Goal: Information Seeking & Learning: Learn about a topic

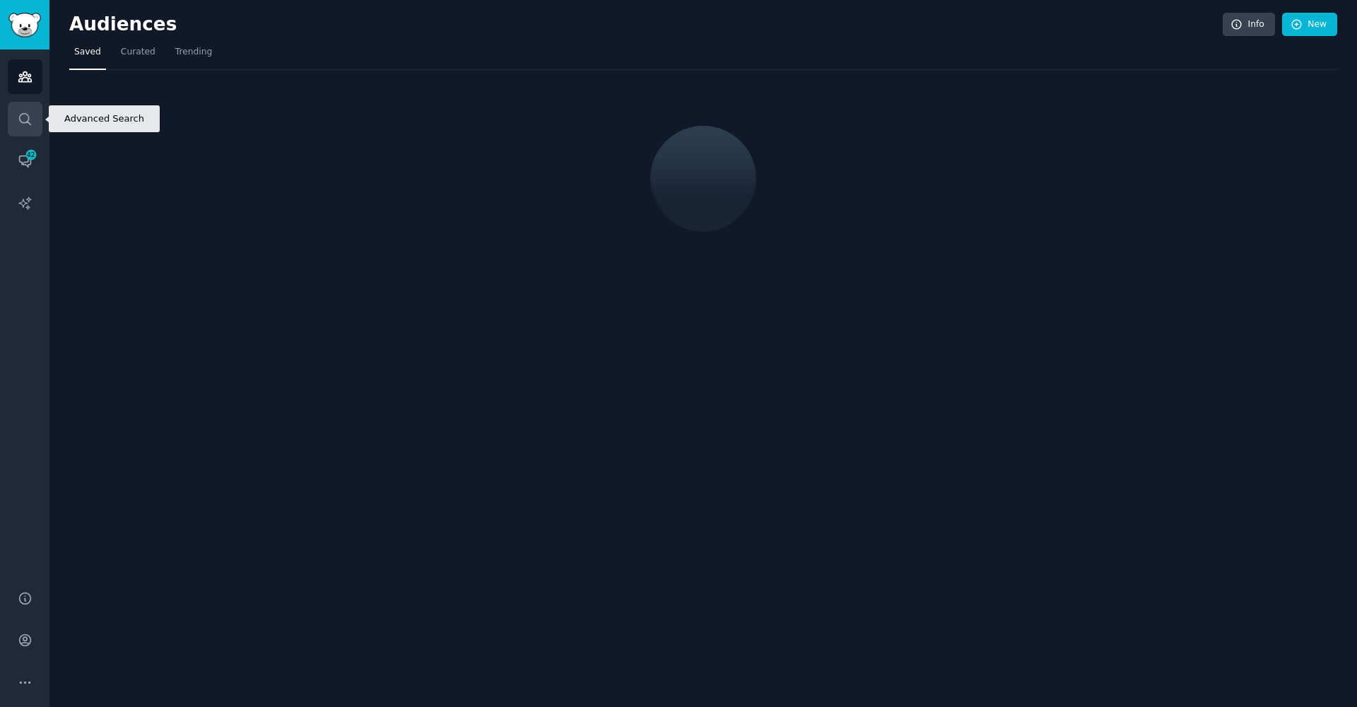
click at [21, 121] on icon "Sidebar" at bounding box center [25, 119] width 15 height 15
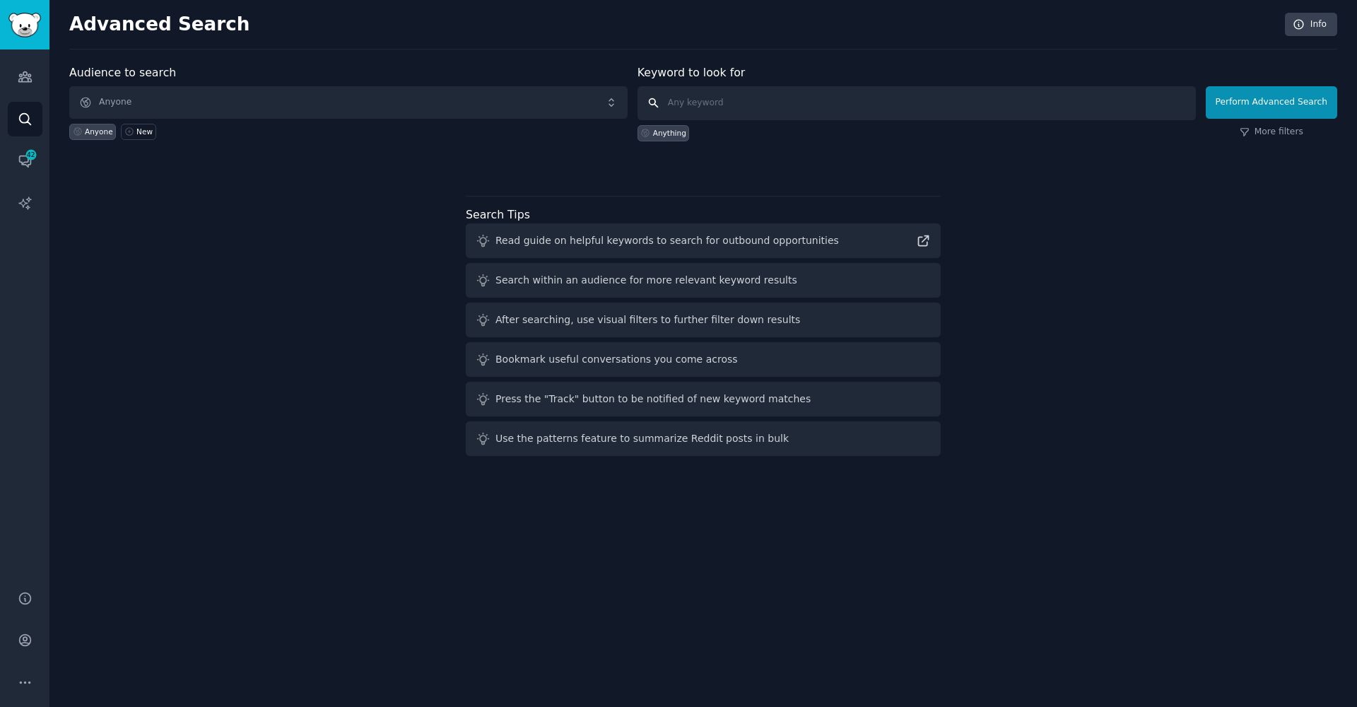
click at [842, 104] on input "text" at bounding box center [916, 103] width 558 height 34
paste input "I feel like I'm [MEDICAL_DATA]"
type input "I feel like I'm [MEDICAL_DATA]"
click at [1274, 102] on button "Perform Advanced Search" at bounding box center [1271, 102] width 131 height 33
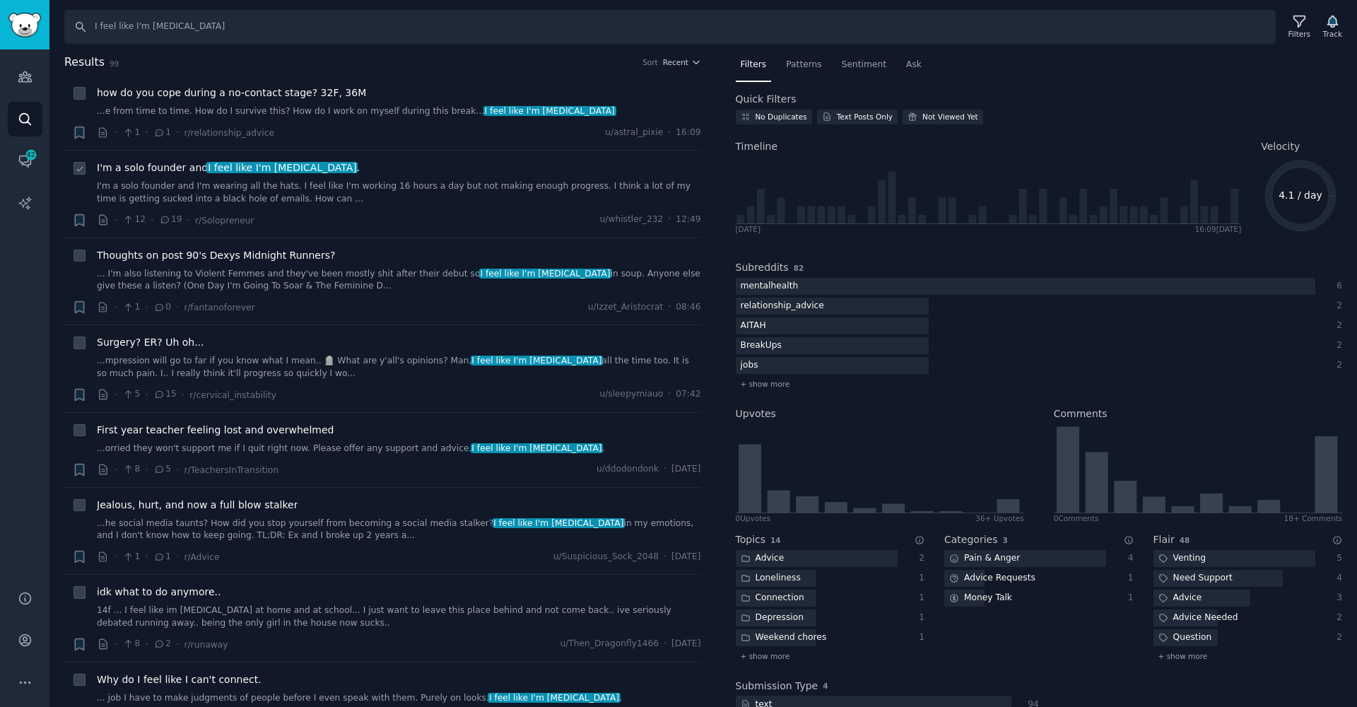
click at [437, 188] on link "I'm a solo founder and I'm wearing all the hats. I feel like I'm working 16 hou…" at bounding box center [399, 192] width 604 height 25
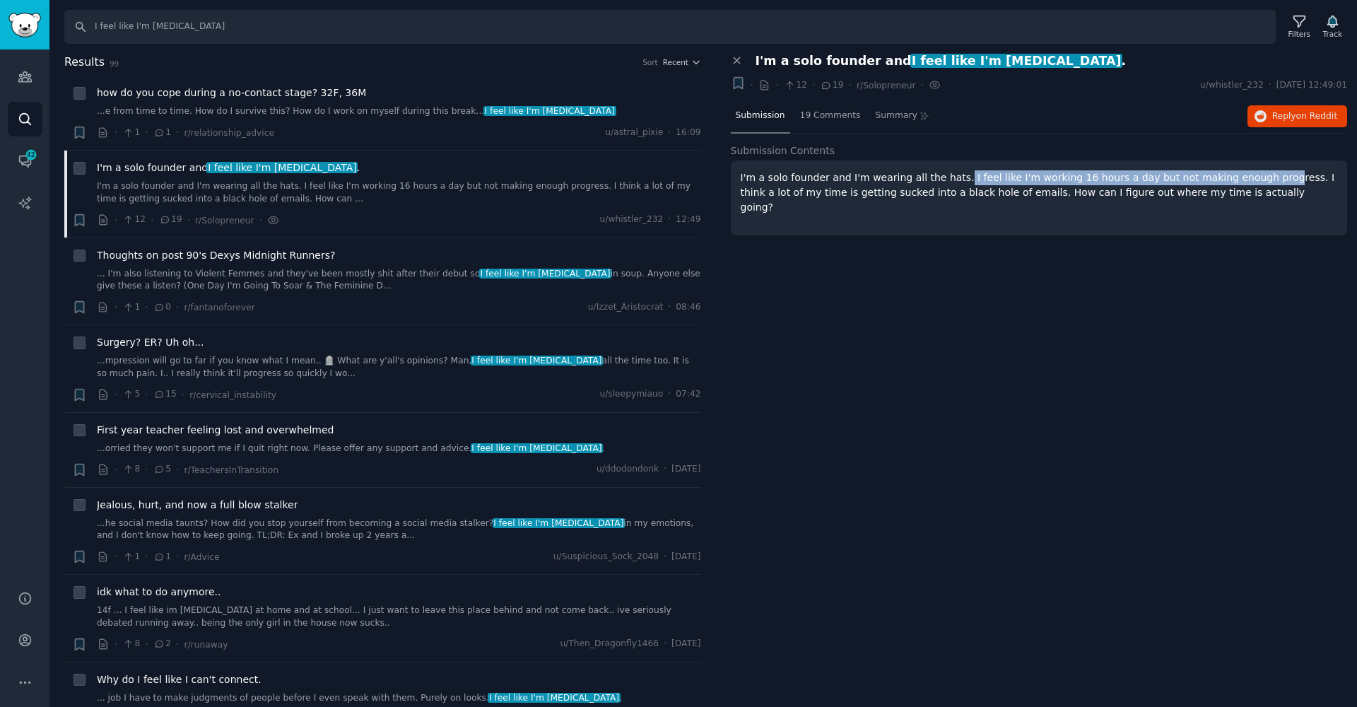
drag, startPoint x: 954, startPoint y: 178, endPoint x: 1250, endPoint y: 179, distance: 296.1
click at [1250, 179] on p "I'm a solo founder and I'm wearing all the hats. I feel like I'm working 16 hou…" at bounding box center [1039, 192] width 597 height 45
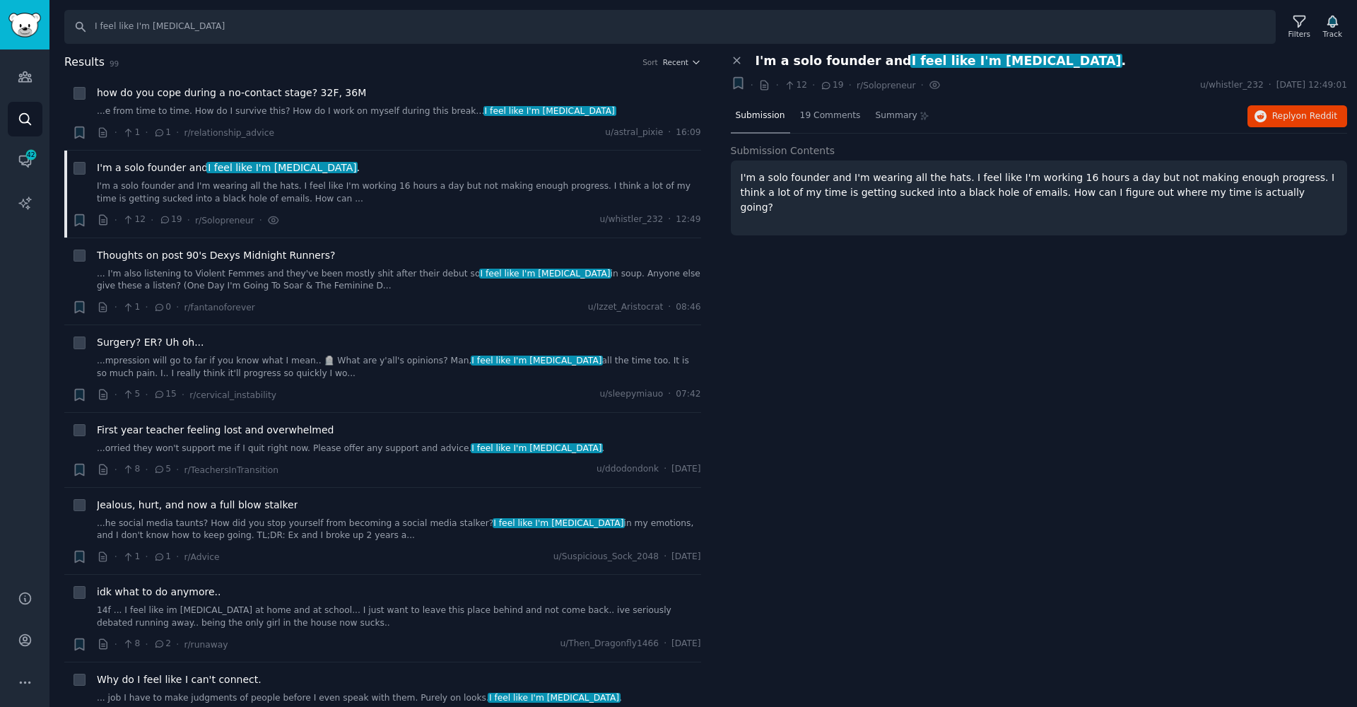
click at [1228, 208] on div "I'm a solo founder and I'm wearing all the hats. I feel like I'm working 16 hou…" at bounding box center [1039, 197] width 617 height 75
drag, startPoint x: 1271, startPoint y: 177, endPoint x: 1264, endPoint y: 184, distance: 9.5
click at [1269, 181] on p "I'm a solo founder and I'm wearing all the hats. I feel like I'm working 16 hou…" at bounding box center [1039, 192] width 597 height 45
click at [821, 125] on div "19 Comments" at bounding box center [830, 117] width 71 height 34
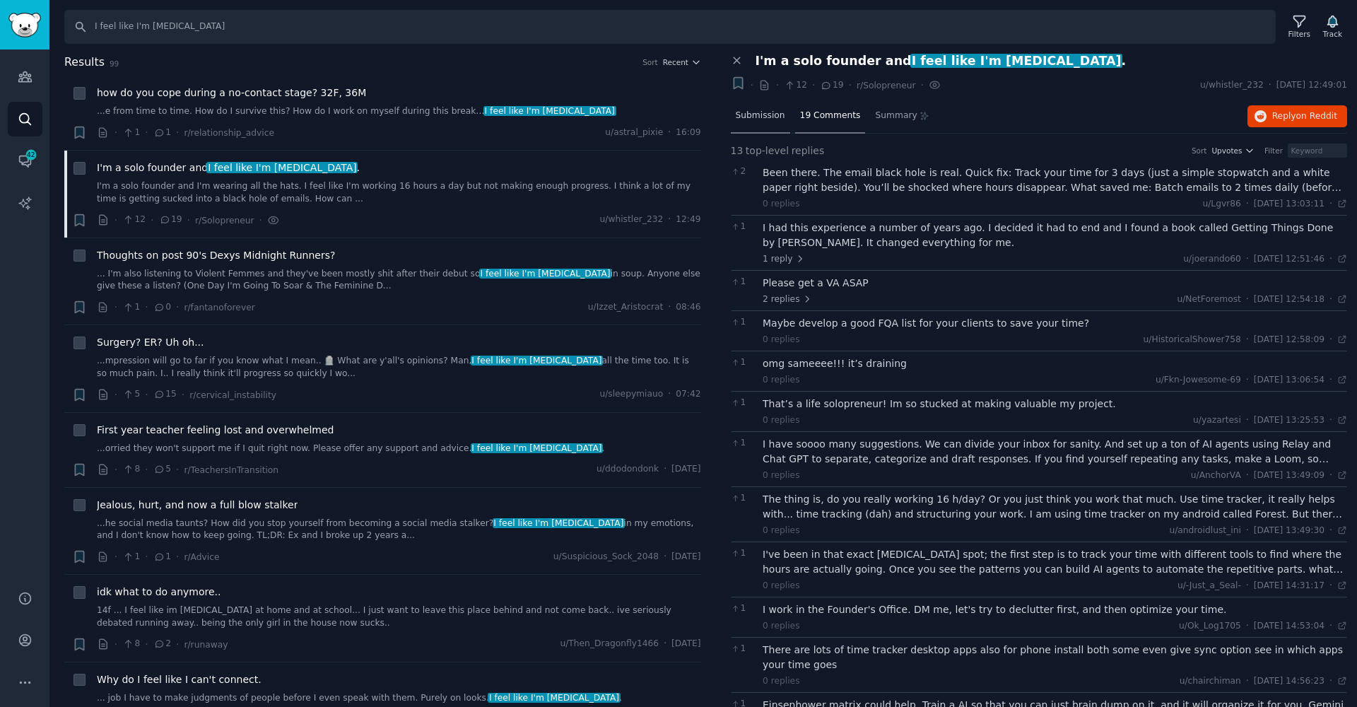
click at [759, 117] on span "Submission" at bounding box center [760, 116] width 49 height 13
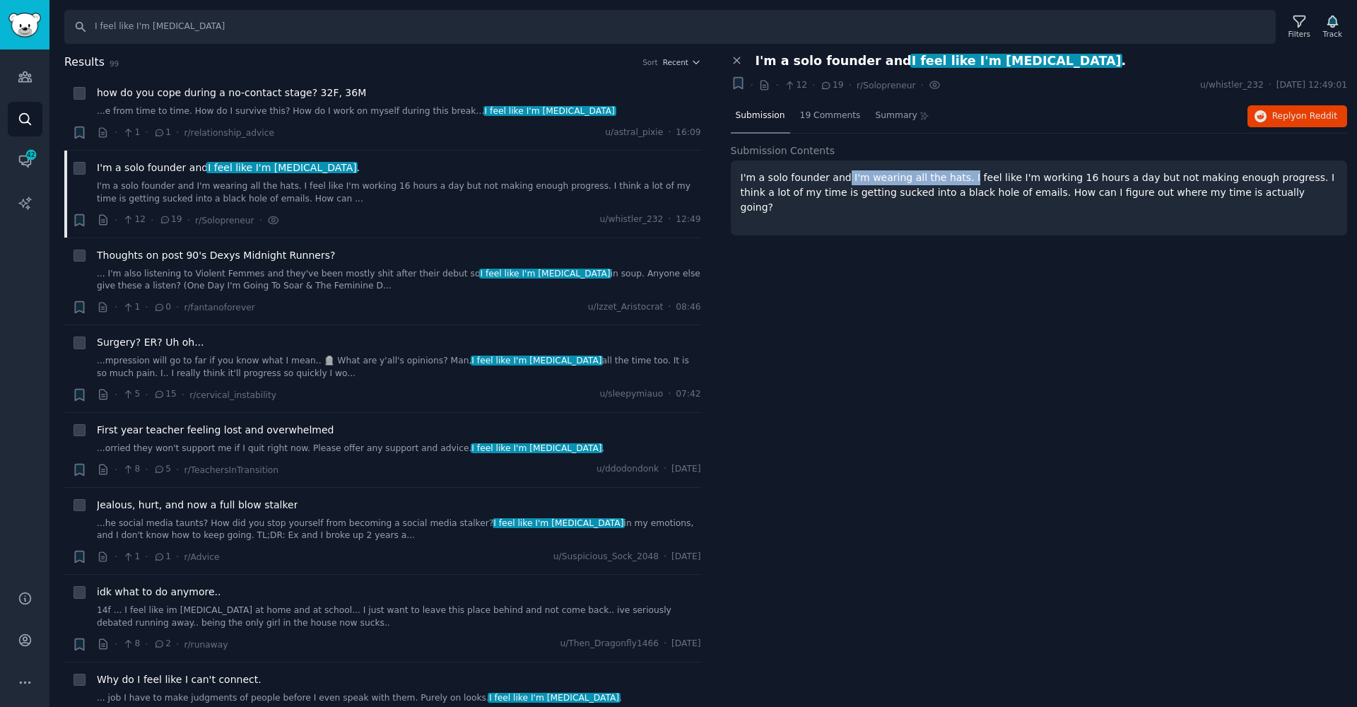
drag, startPoint x: 841, startPoint y: 175, endPoint x: 959, endPoint y: 182, distance: 118.2
click at [958, 182] on p "I'm a solo founder and I'm wearing all the hats. I feel like I'm working 16 hou…" at bounding box center [1039, 192] width 597 height 45
click at [963, 182] on p "I'm a solo founder and I'm wearing all the hats. I feel like I'm working 16 hou…" at bounding box center [1039, 192] width 597 height 45
drag, startPoint x: 843, startPoint y: 175, endPoint x: 960, endPoint y: 173, distance: 116.6
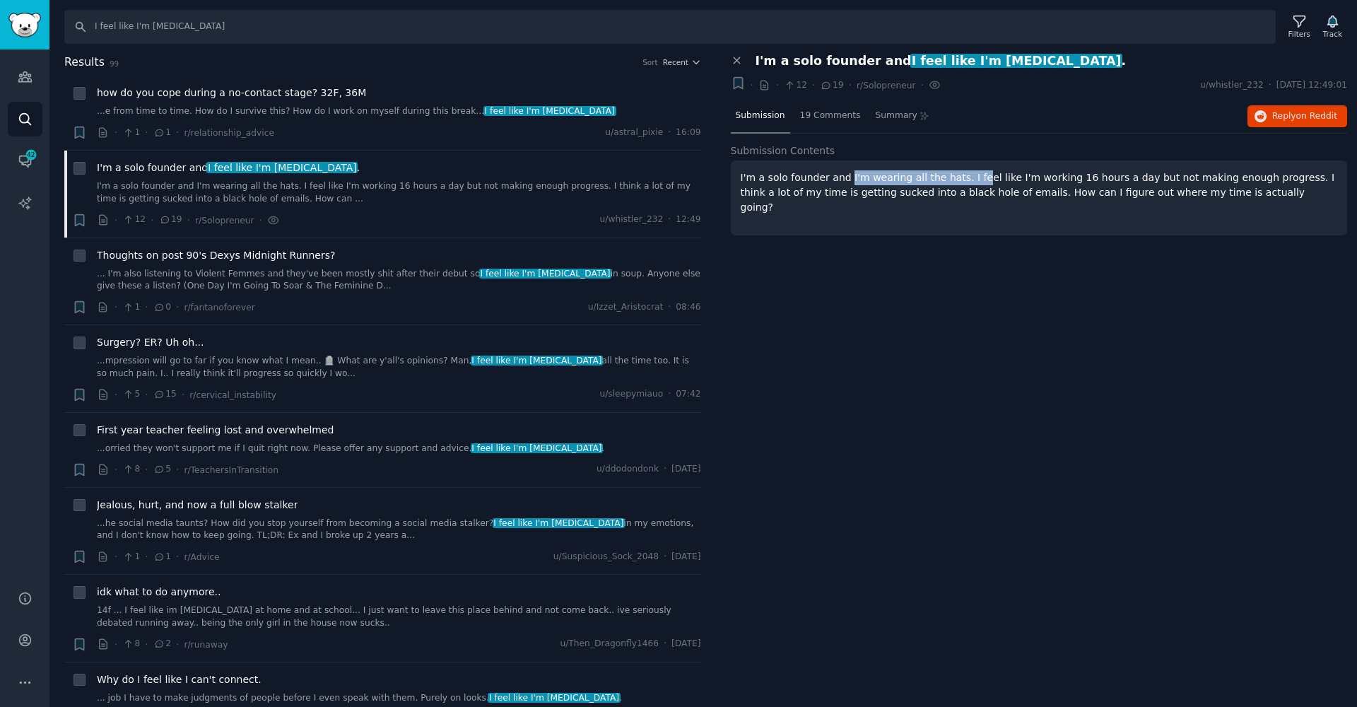
click at [970, 175] on p "I'm a solo founder and I'm wearing all the hats. I feel like I'm working 16 hou…" at bounding box center [1039, 192] width 597 height 45
drag, startPoint x: 954, startPoint y: 172, endPoint x: 949, endPoint y: 178, distance: 7.5
click at [949, 178] on p "I'm a solo founder and I'm wearing all the hats. I feel like I'm working 16 hou…" at bounding box center [1039, 192] width 597 height 45
click at [953, 177] on p "I'm a solo founder and I'm wearing all the hats. I feel like I'm working 16 hou…" at bounding box center [1039, 192] width 597 height 45
drag, startPoint x: 883, startPoint y: 177, endPoint x: 840, endPoint y: 178, distance: 43.1
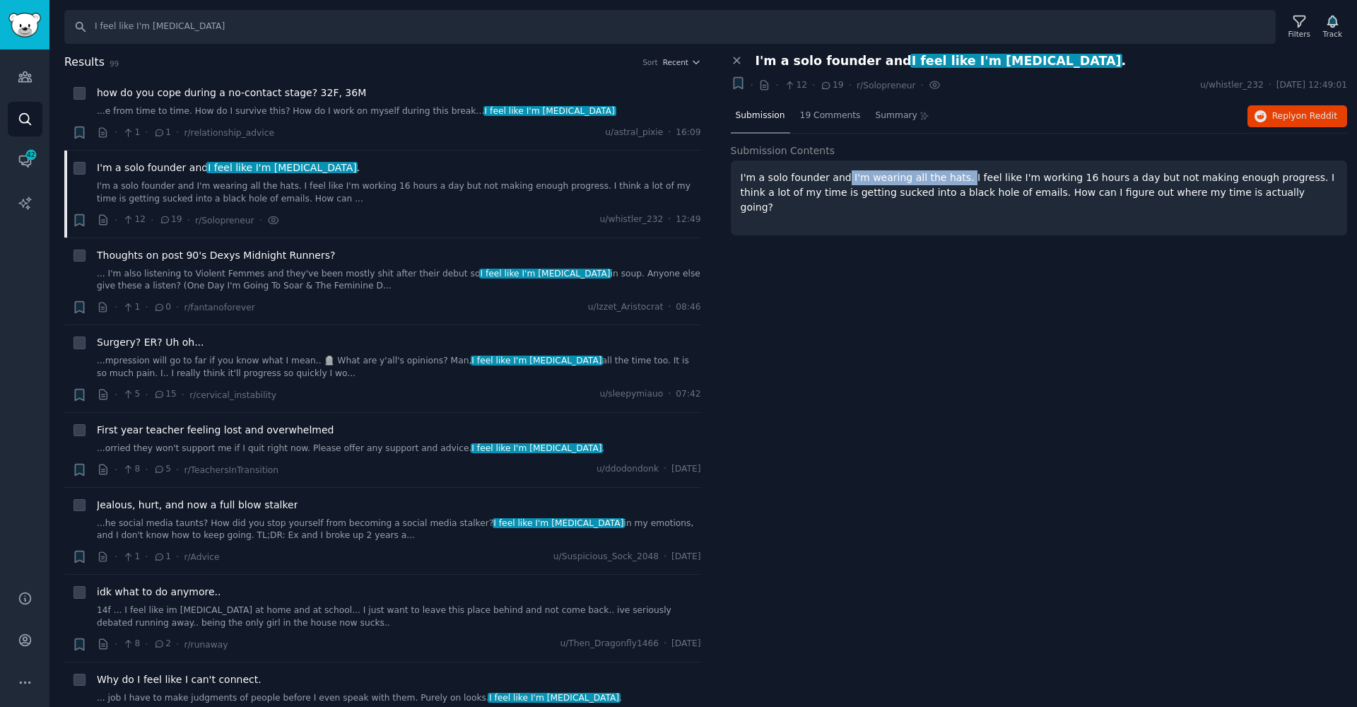
click at [840, 178] on p "I'm a solo founder and I'm wearing all the hats. I feel like I'm working 16 hou…" at bounding box center [1039, 192] width 597 height 45
copy p "I'm wearing all the hats."
click at [1040, 202] on div "I'm a solo founder and I'm wearing all the hats. I feel like I'm working 16 hou…" at bounding box center [1039, 197] width 617 height 75
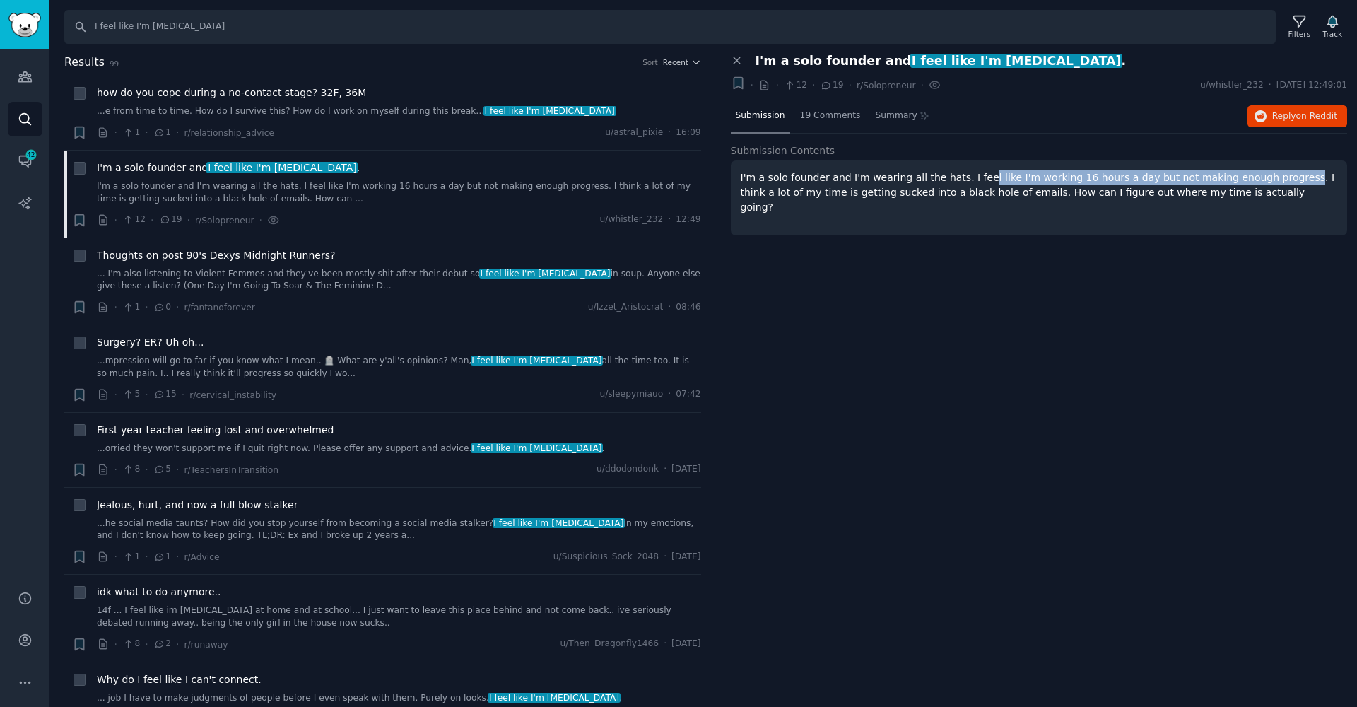
drag, startPoint x: 1038, startPoint y: 176, endPoint x: 1269, endPoint y: 176, distance: 231.8
click at [1269, 176] on p "I'm a solo founder and I'm wearing all the hats. I feel like I'm working 16 hou…" at bounding box center [1039, 192] width 597 height 45
copy p "l like I'm working 16 hours a day but not making enough progress"
